Goal: Task Accomplishment & Management: Complete application form

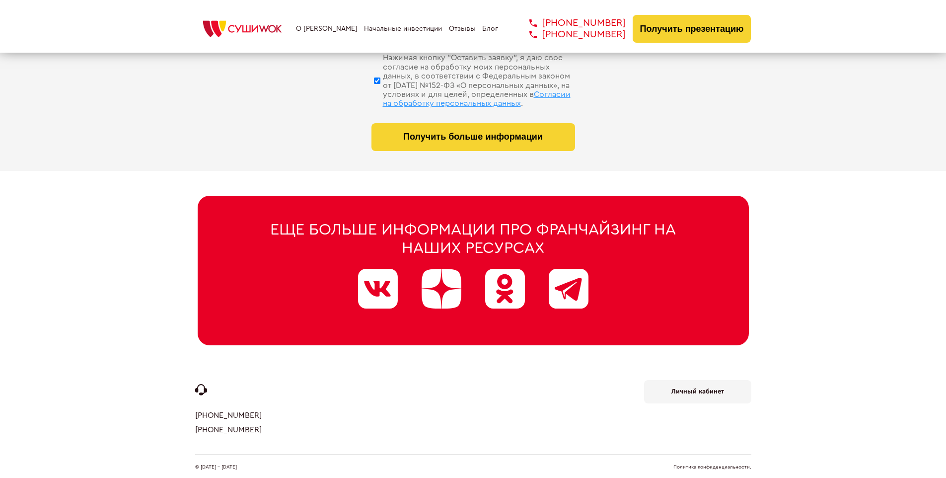
scroll to position [4717, 0]
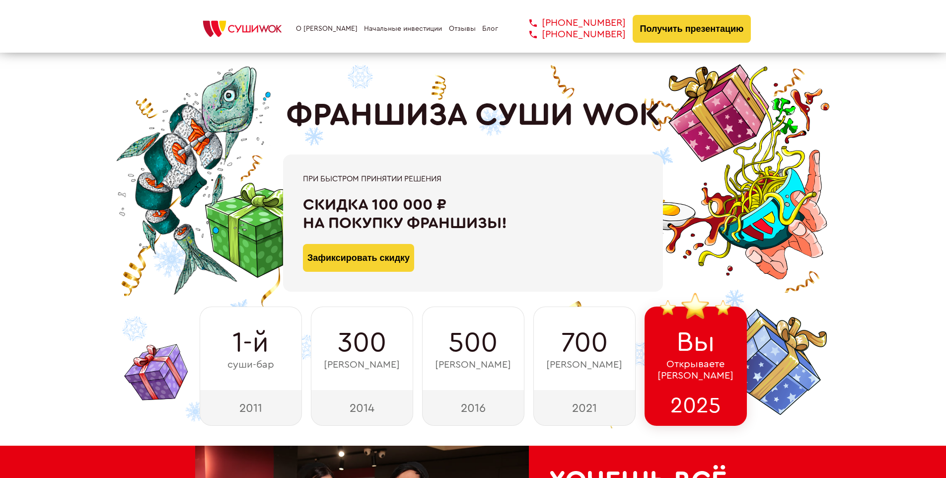
scroll to position [4869, 0]
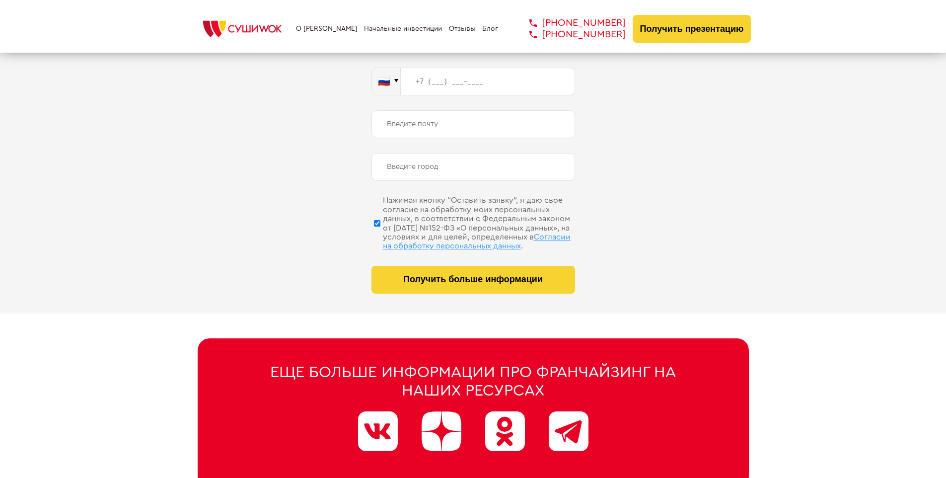
click at [460, 233] on span "Согласии на обработку персональных данных" at bounding box center [477, 241] width 188 height 17
click at [380, 233] on input "Нажимая кнопку “Оставить заявку”, я даю свое согласие на обработку моих персона…" at bounding box center [377, 223] width 6 height 50
checkbox input "false"
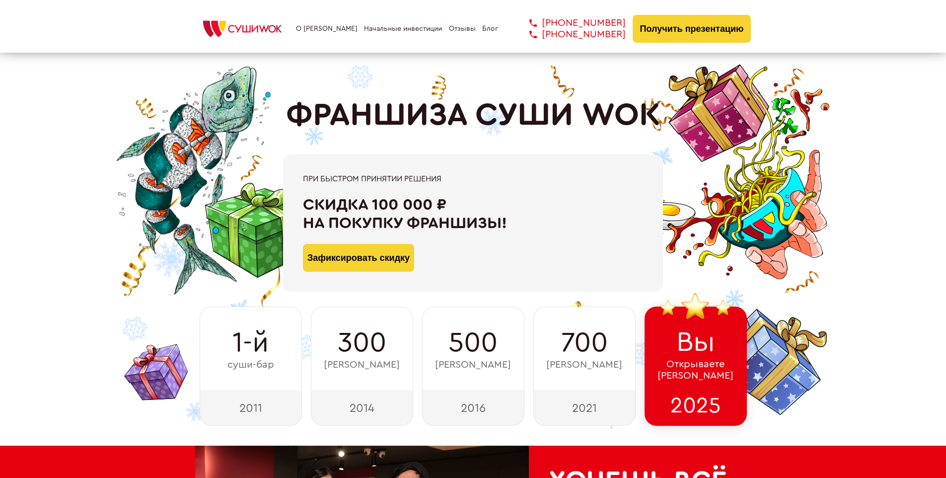
scroll to position [5011, 0]
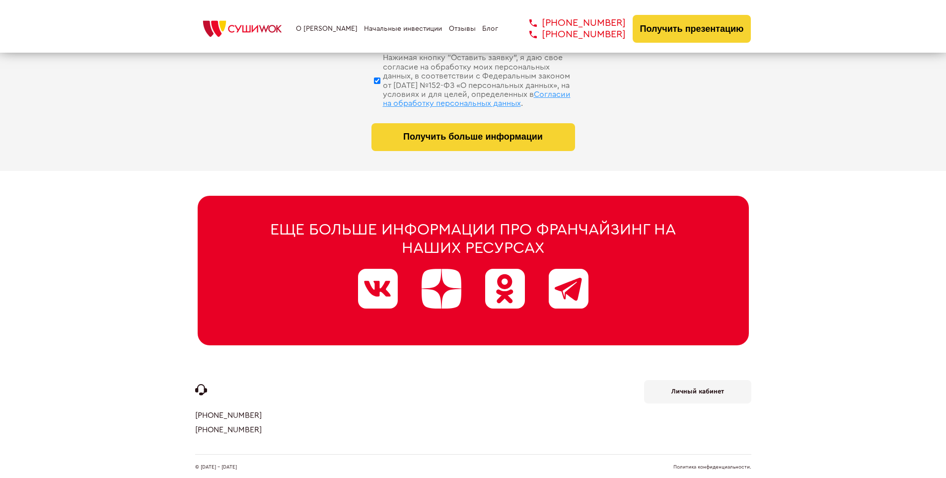
click at [712, 464] on link "Политика конфиденциальности." at bounding box center [712, 466] width 78 height 5
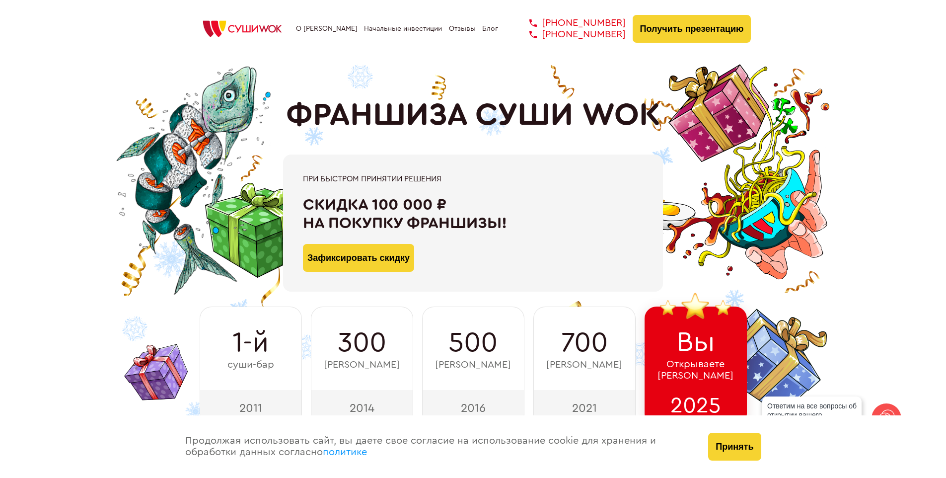
scroll to position [346, 0]
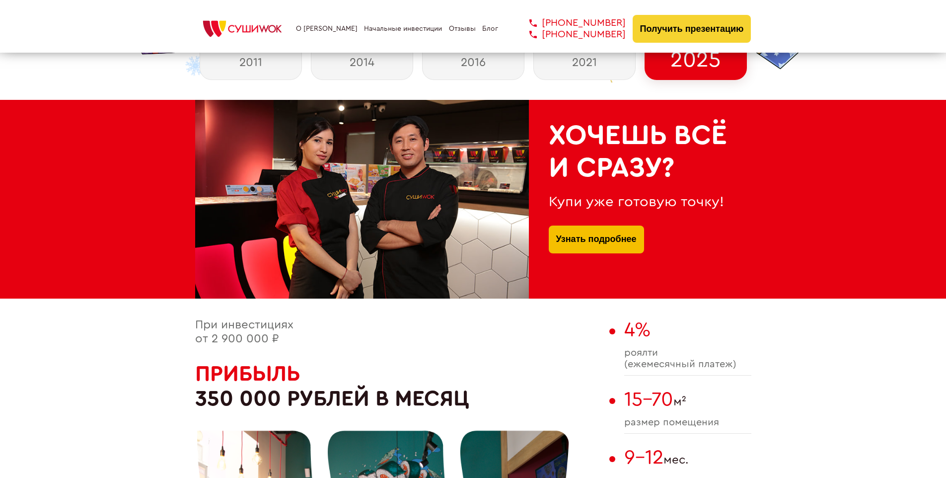
click at [596, 227] on link "Узнать подробнее" at bounding box center [596, 239] width 80 height 28
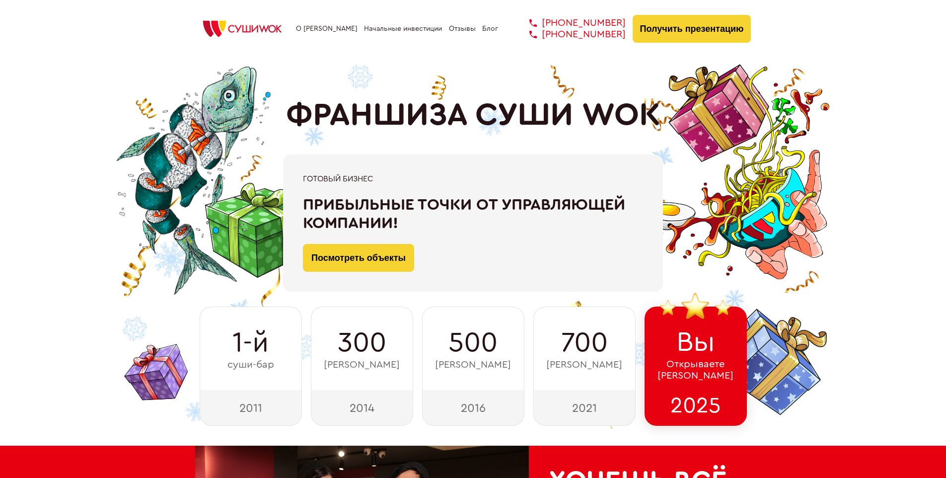
scroll to position [3717, 0]
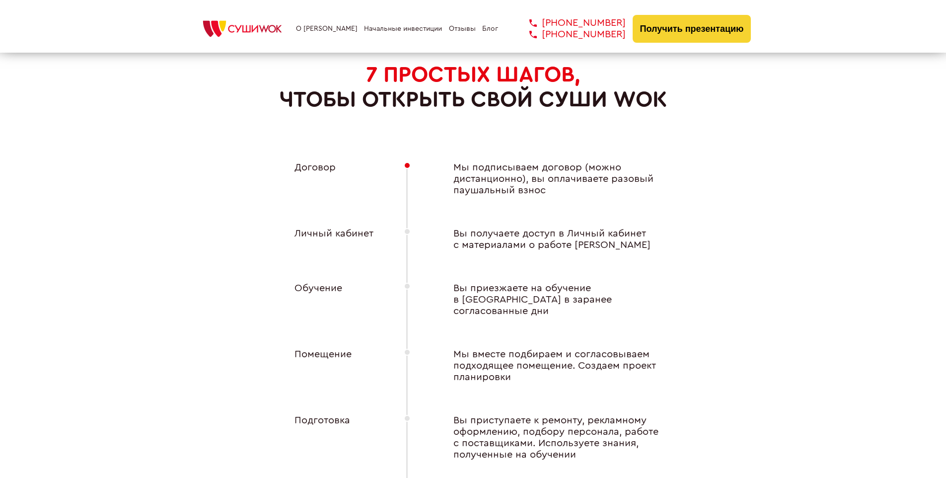
click at [329, 230] on div "Личный кабинет" at bounding box center [329, 239] width 109 height 23
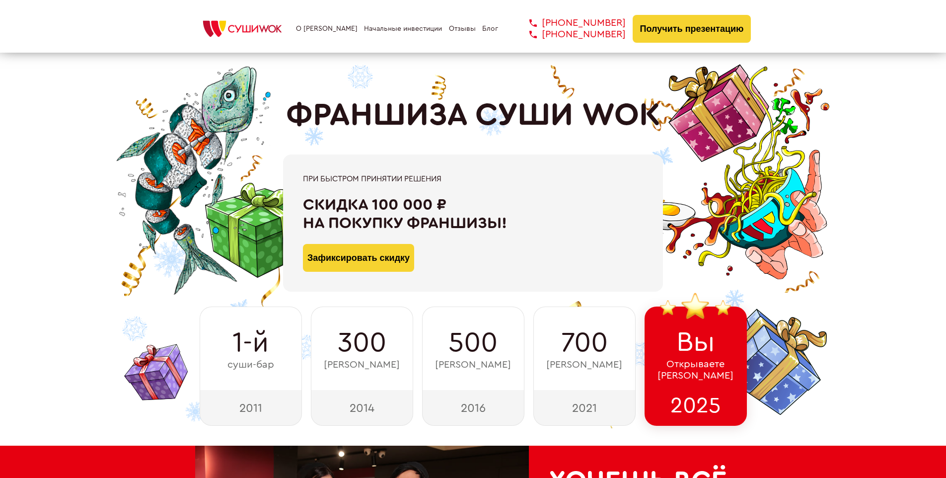
scroll to position [5011, 0]
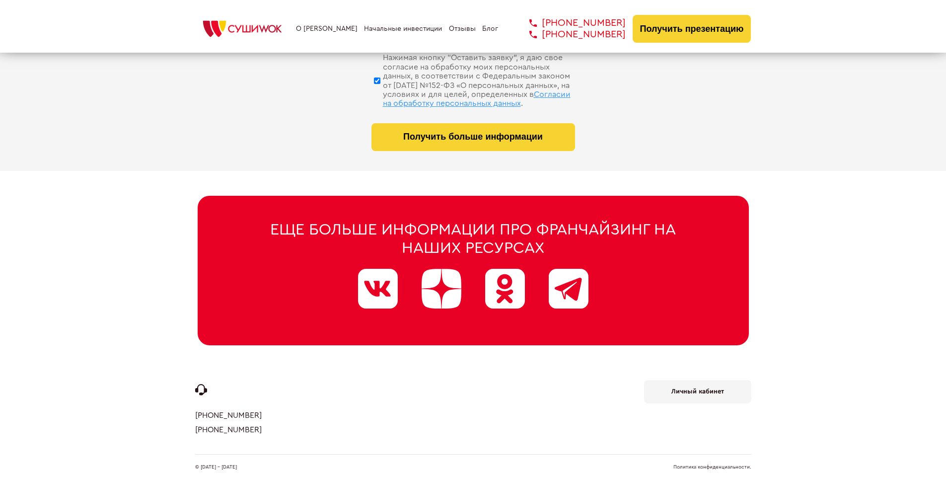
click at [697, 388] on b "Личный кабинет" at bounding box center [697, 391] width 53 height 6
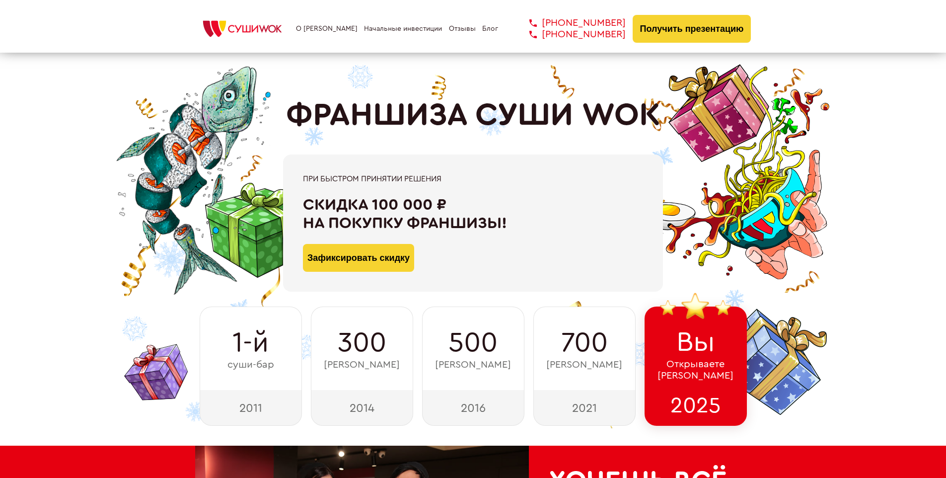
scroll to position [4576, 0]
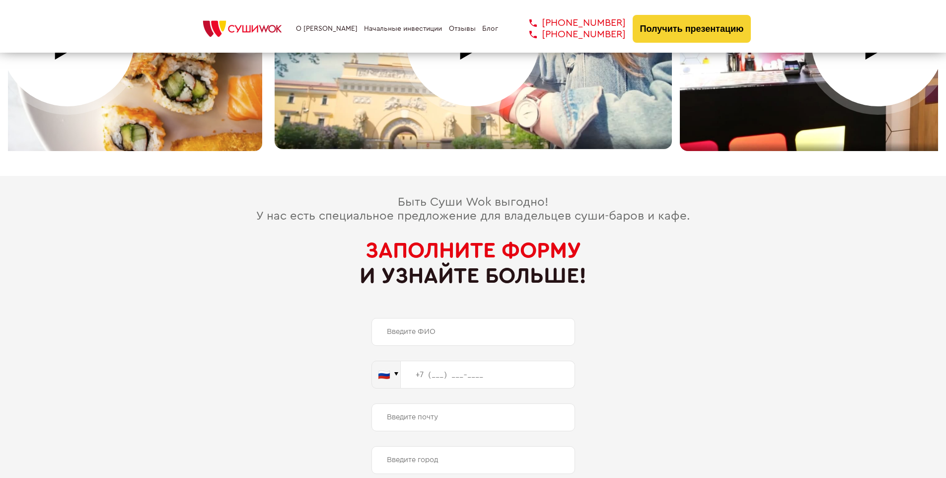
click at [473, 239] on span "Заполните форму" at bounding box center [473, 250] width 216 height 22
